Goal: Task Accomplishment & Management: Manage account settings

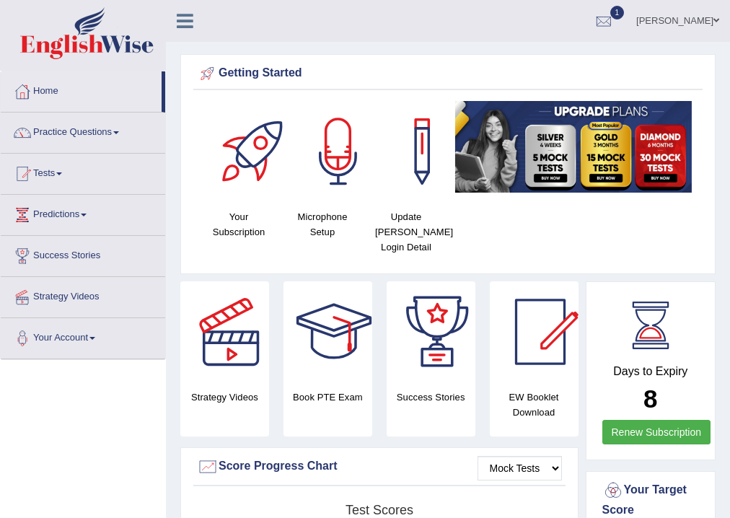
click at [684, 16] on link "Riza Alcantara" at bounding box center [678, 19] width 105 height 38
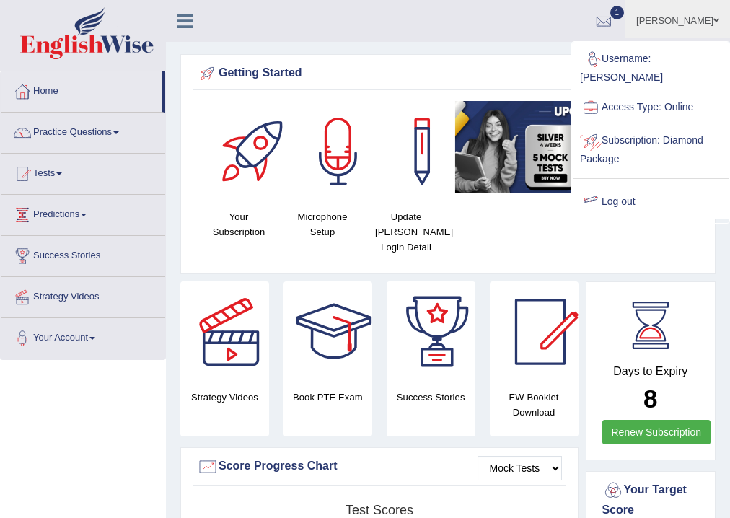
click at [639, 185] on link "Log out" at bounding box center [651, 201] width 156 height 33
